Goal: Task Accomplishment & Management: Use online tool/utility

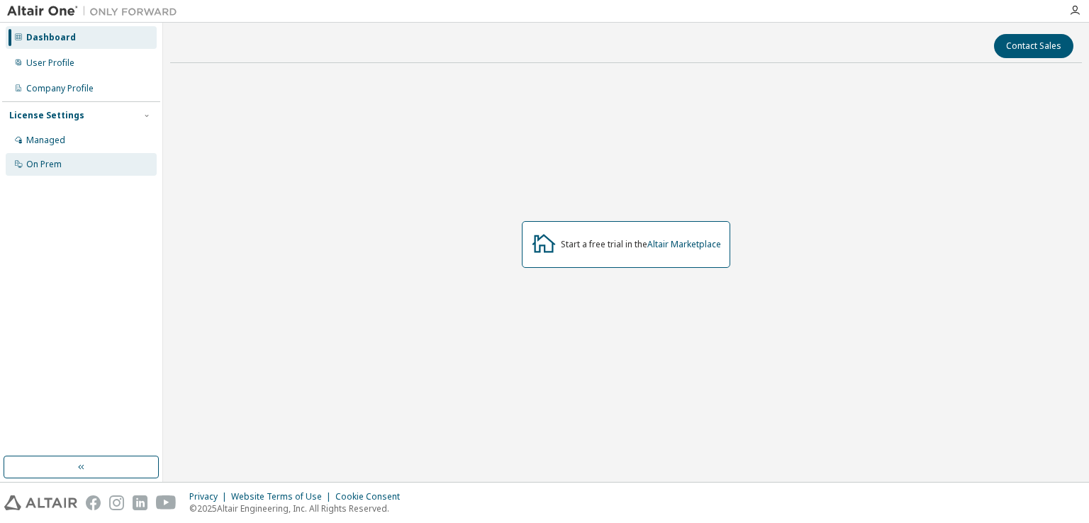
click at [66, 157] on div "On Prem" at bounding box center [81, 164] width 151 height 23
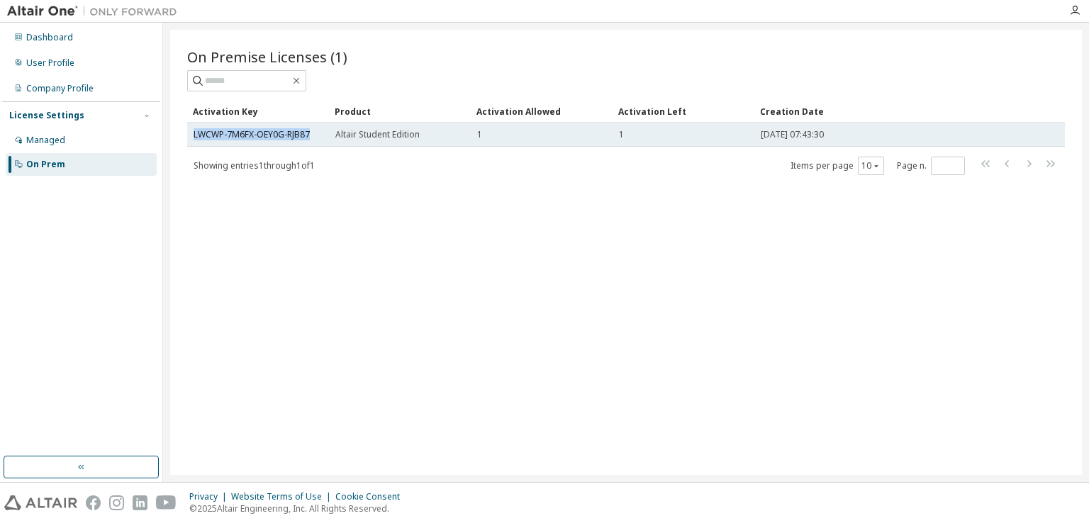
drag, startPoint x: 314, startPoint y: 140, endPoint x: 191, endPoint y: 133, distance: 122.8
click at [191, 133] on td "LWCWP-7M6FX-OEY0G-RJB87" at bounding box center [258, 135] width 142 height 24
copy link "LWCWP-7M6FX-OEY0G-RJB87"
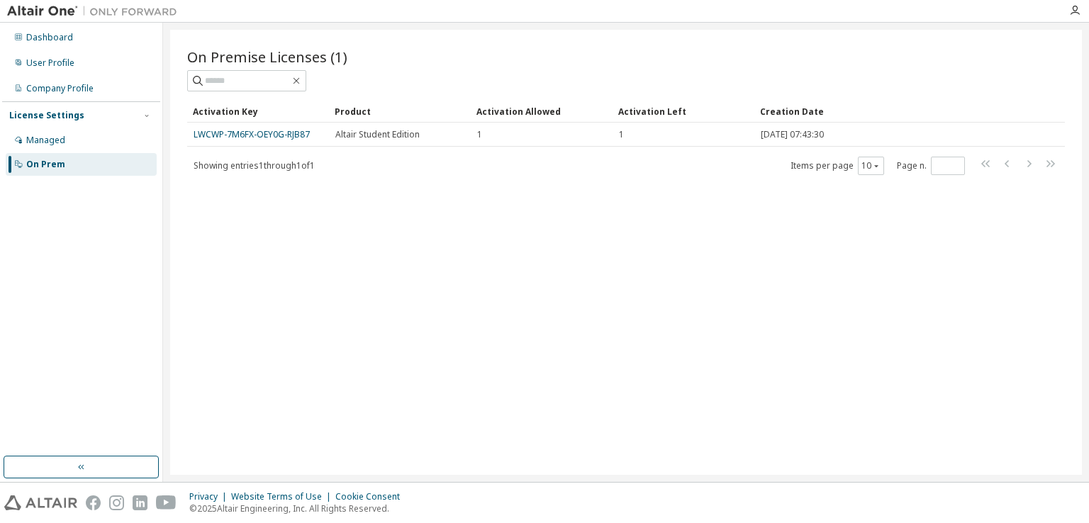
click at [428, 262] on div "On Premise Licenses (1) Clear Load Save Save As Field Operator Value Select fil…" at bounding box center [625, 252] width 911 height 445
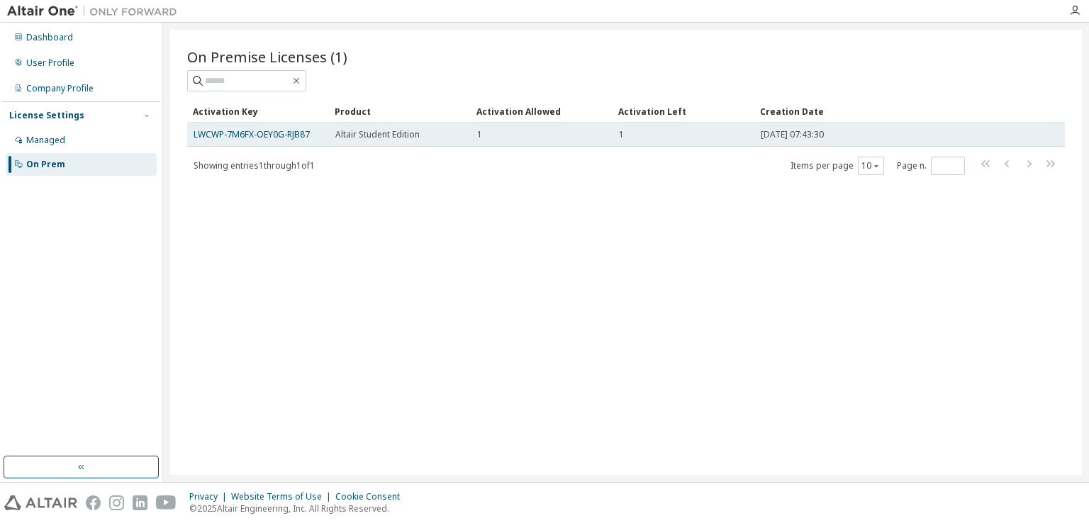
click at [377, 134] on span "Altair Student Edition" at bounding box center [377, 134] width 84 height 11
click at [308, 137] on link "LWCWP-7M6FX-OEY0G-RJB87" at bounding box center [251, 134] width 116 height 12
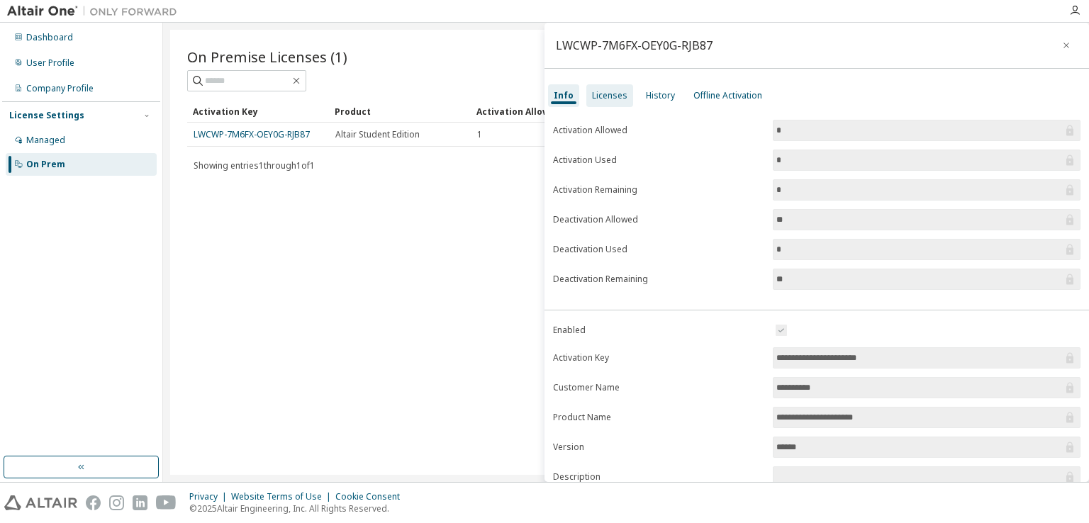
click at [627, 94] on div "Licenses" at bounding box center [609, 95] width 47 height 23
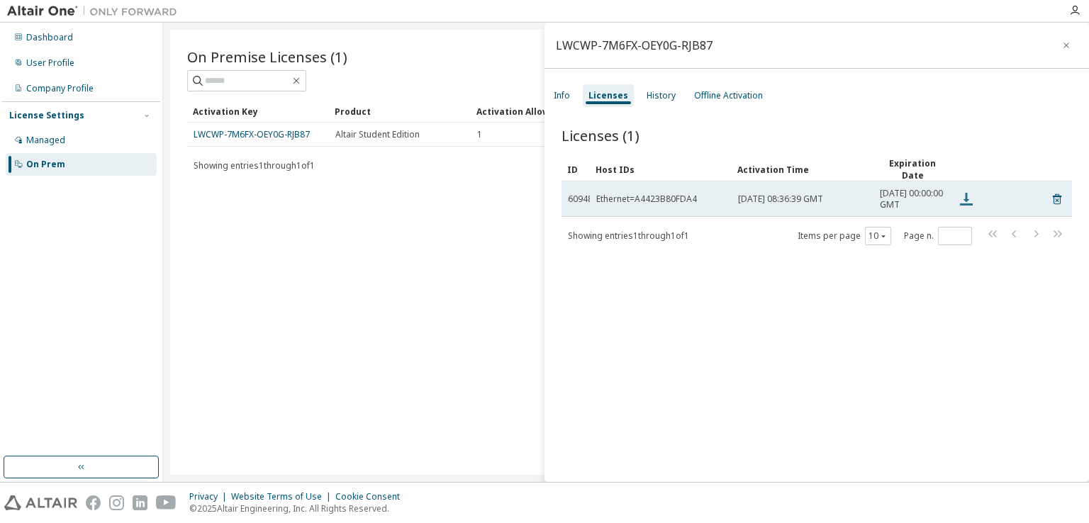
click at [970, 202] on icon at bounding box center [966, 199] width 17 height 17
